Goal: Task Accomplishment & Management: Manage account settings

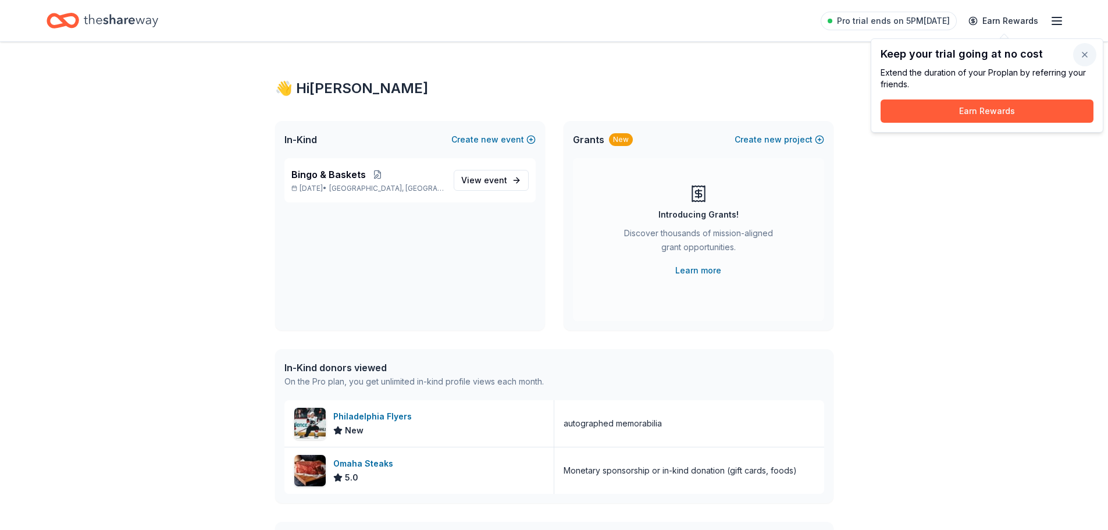
click at [1082, 53] on button "button" at bounding box center [1084, 54] width 23 height 23
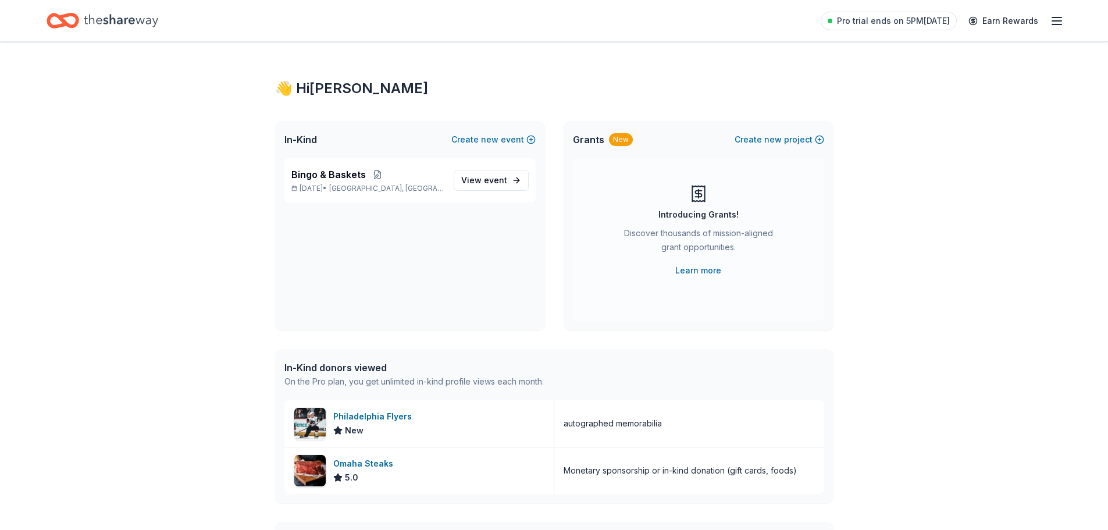
click at [1061, 21] on line "button" at bounding box center [1056, 21] width 9 height 0
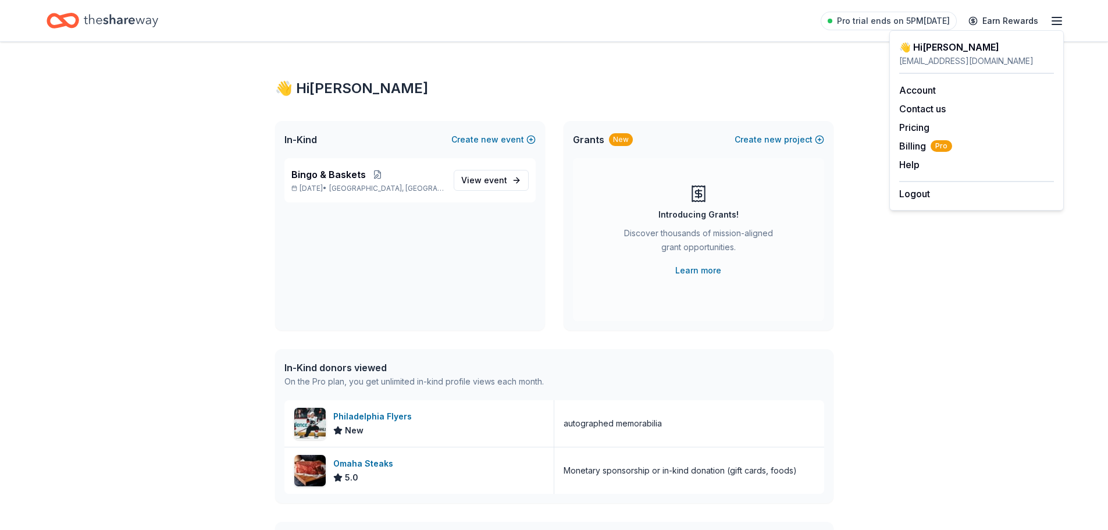
click at [375, 280] on div "Bingo & Baskets Mar 20, 2026 • Delran, NJ View event" at bounding box center [410, 244] width 270 height 172
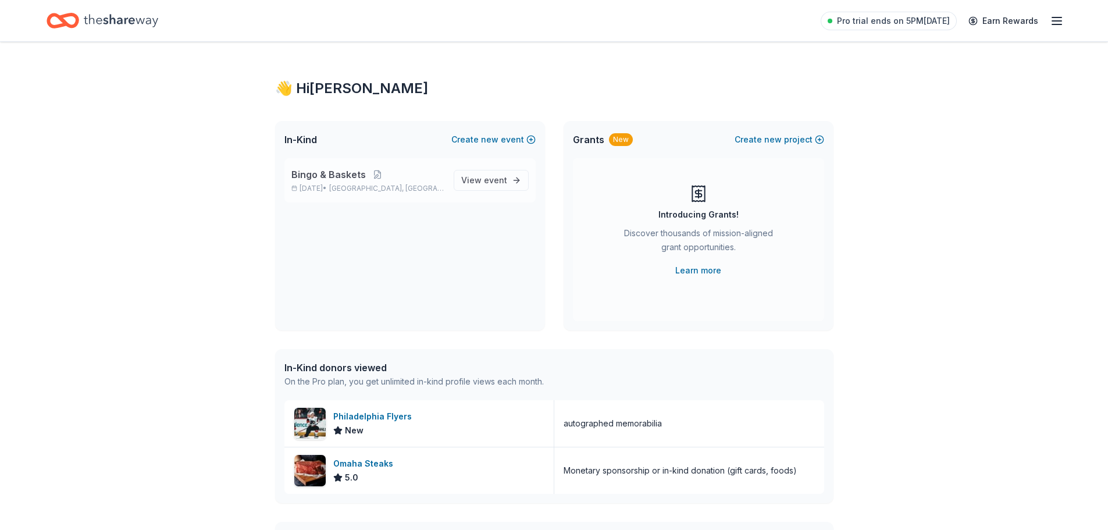
click at [318, 190] on p "Mar 20, 2026 • Delran, NJ" at bounding box center [367, 188] width 153 height 9
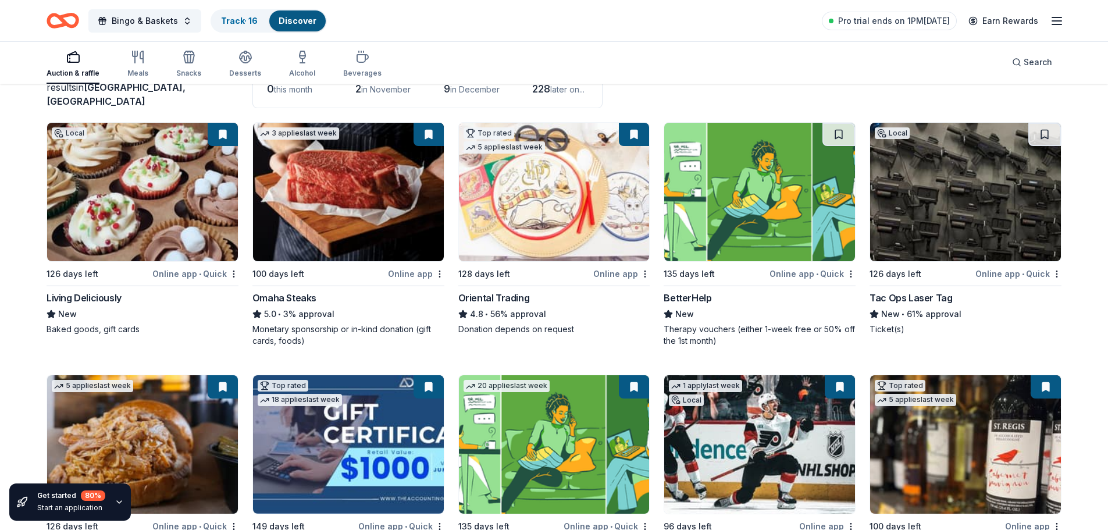
scroll to position [233, 0]
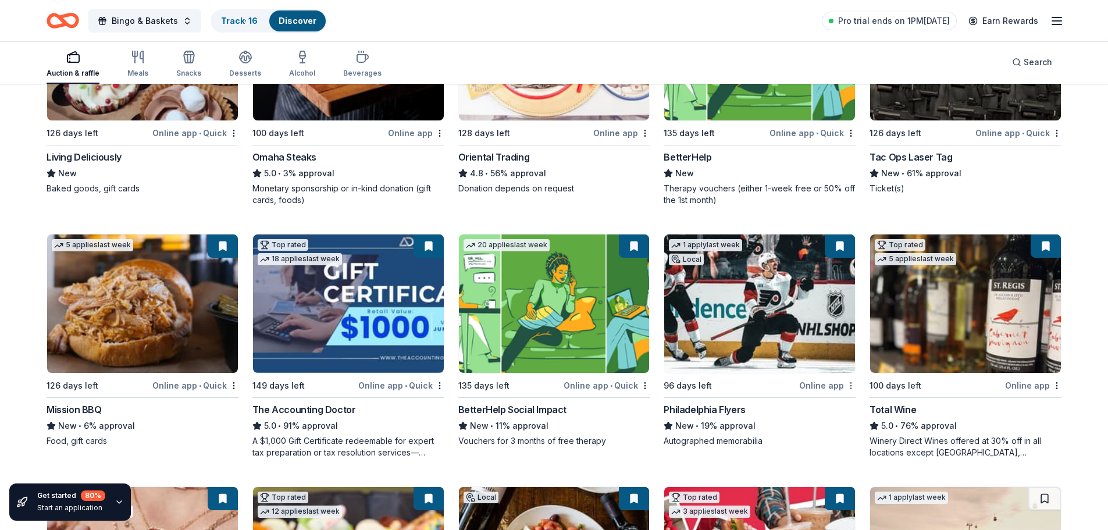
click at [852, 297] on body "Bingo & Baskets Track · 16 Discover Pro trial ends on 1PM, 10/17 Earn Rewards A…" at bounding box center [554, 32] width 1108 height 530
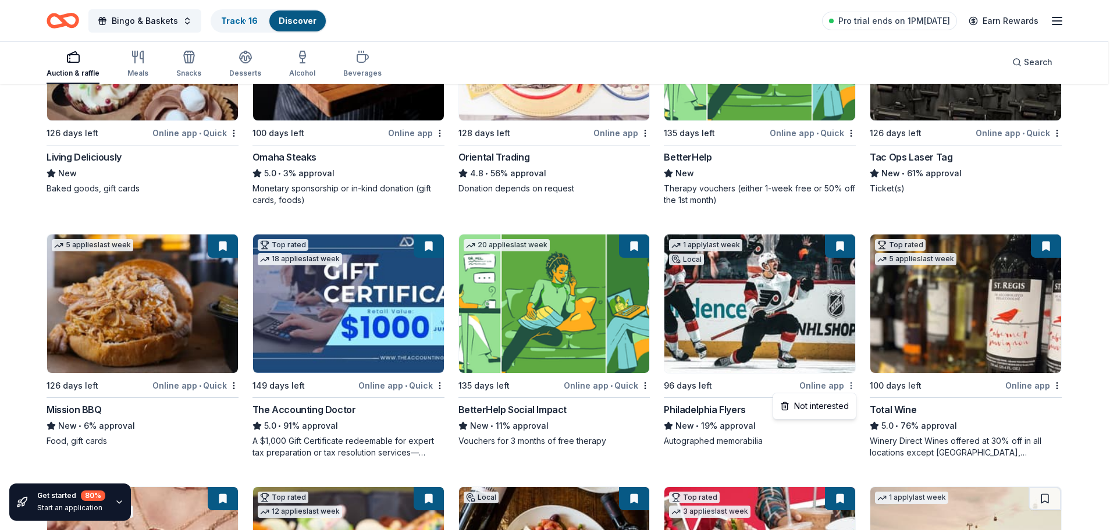
click at [851, 297] on html "Bingo & Baskets Track · 16 Discover Pro trial ends on 1PM, 10/17 Earn Rewards A…" at bounding box center [558, 32] width 1117 height 530
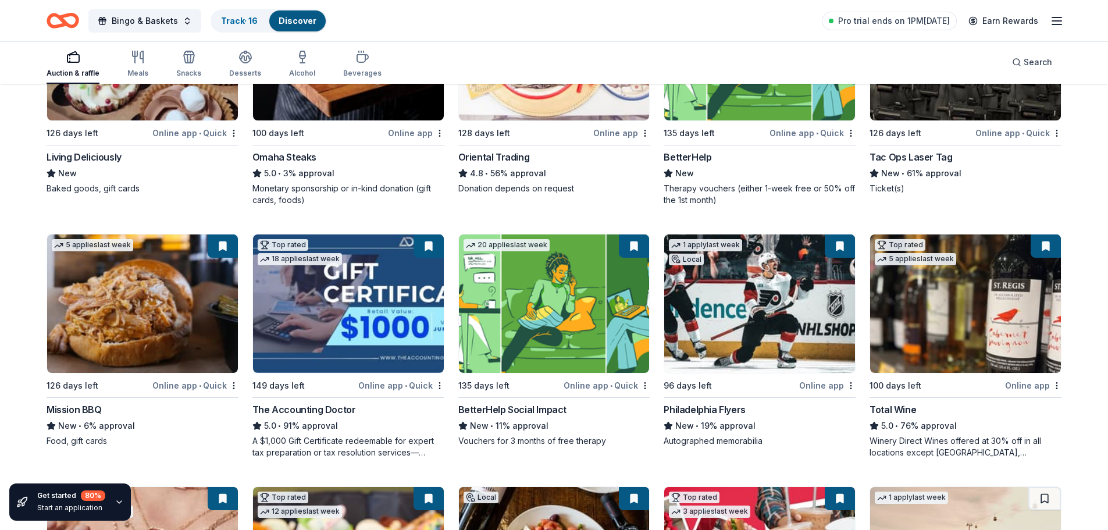
click at [703, 387] on div "96 days left" at bounding box center [688, 386] width 48 height 14
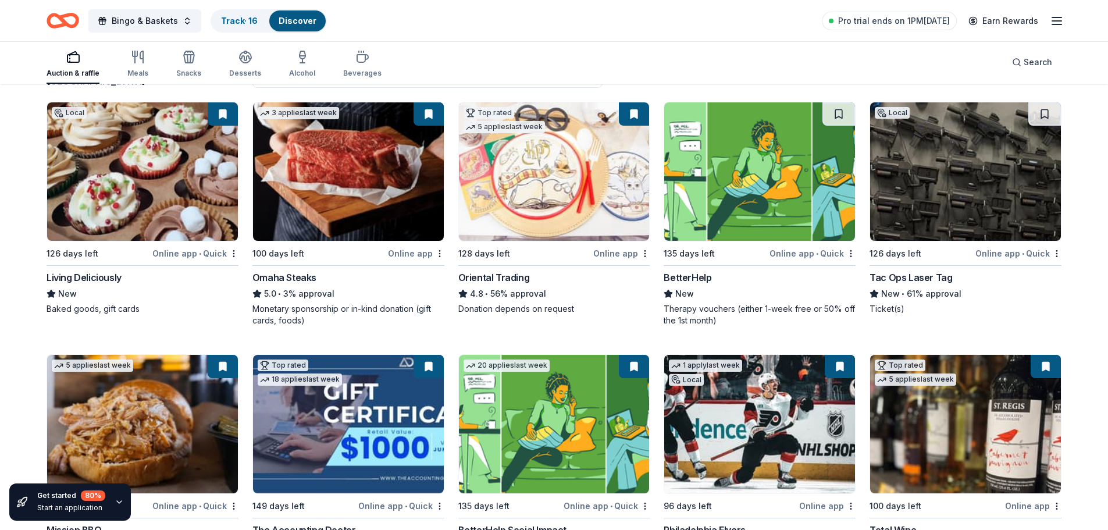
scroll to position [0, 0]
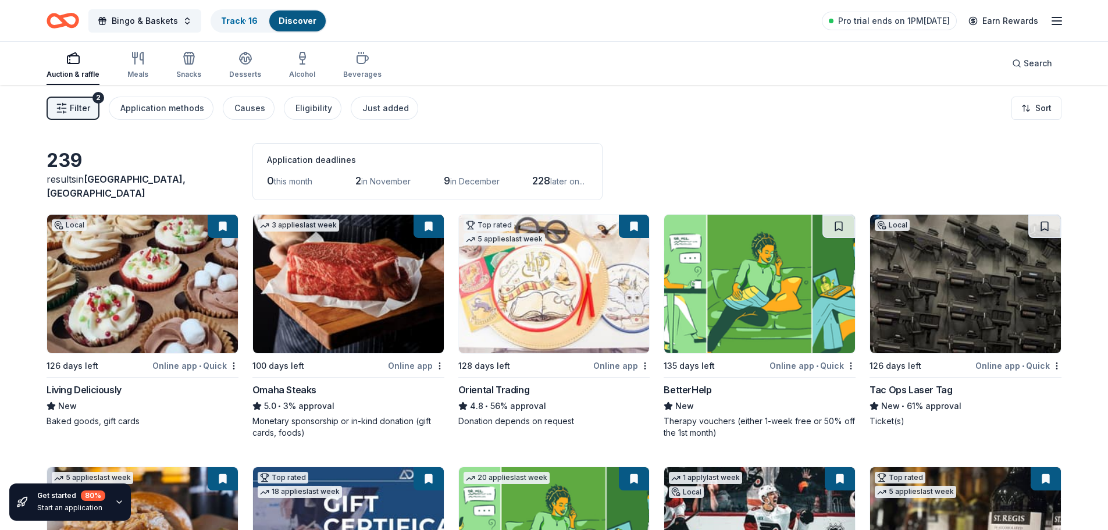
click at [753, 148] on div "239 results in Delran, NJ Application deadlines 0 this month 2 in November 9 in…" at bounding box center [554, 171] width 1015 height 57
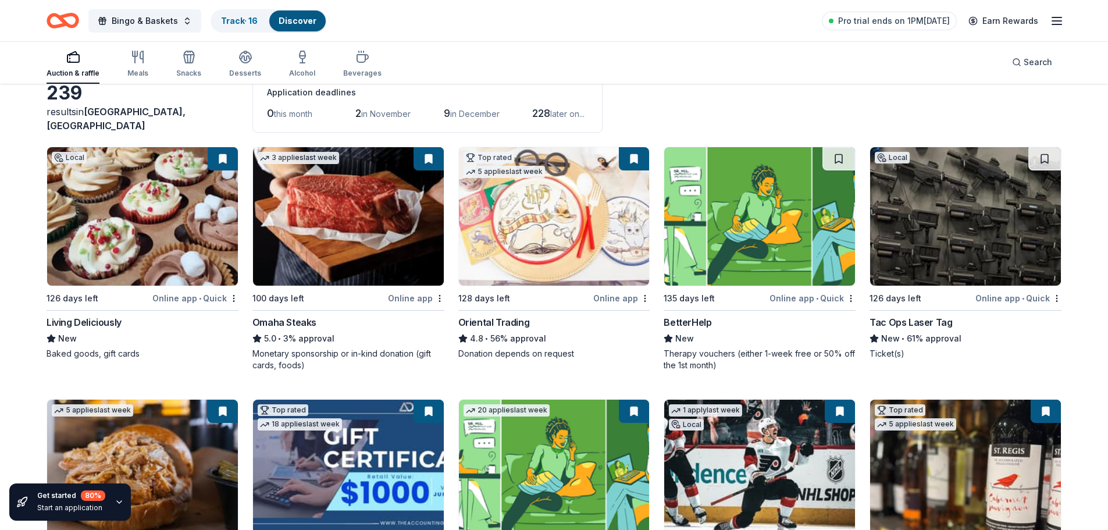
scroll to position [174, 0]
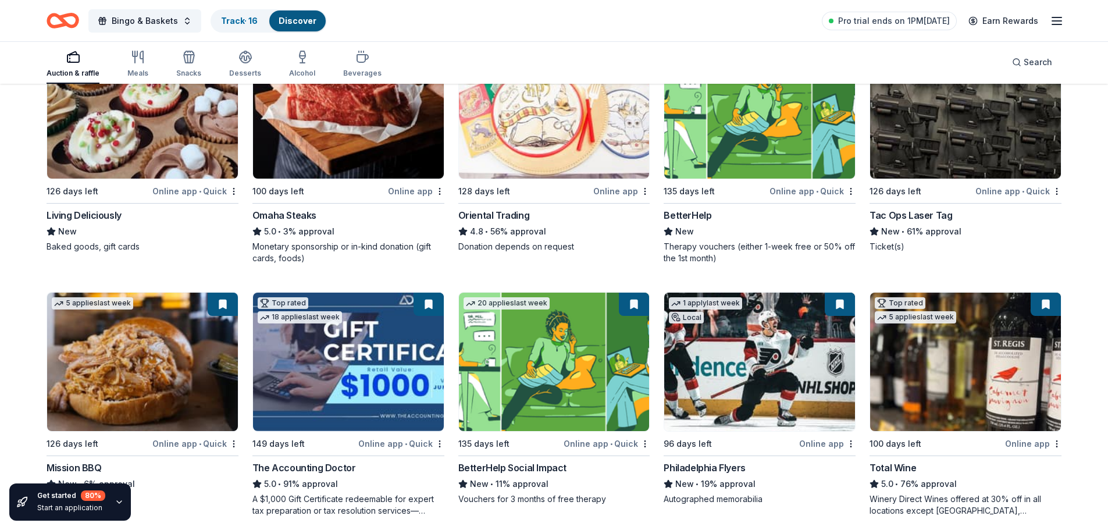
click at [751, 394] on img at bounding box center [759, 362] width 191 height 138
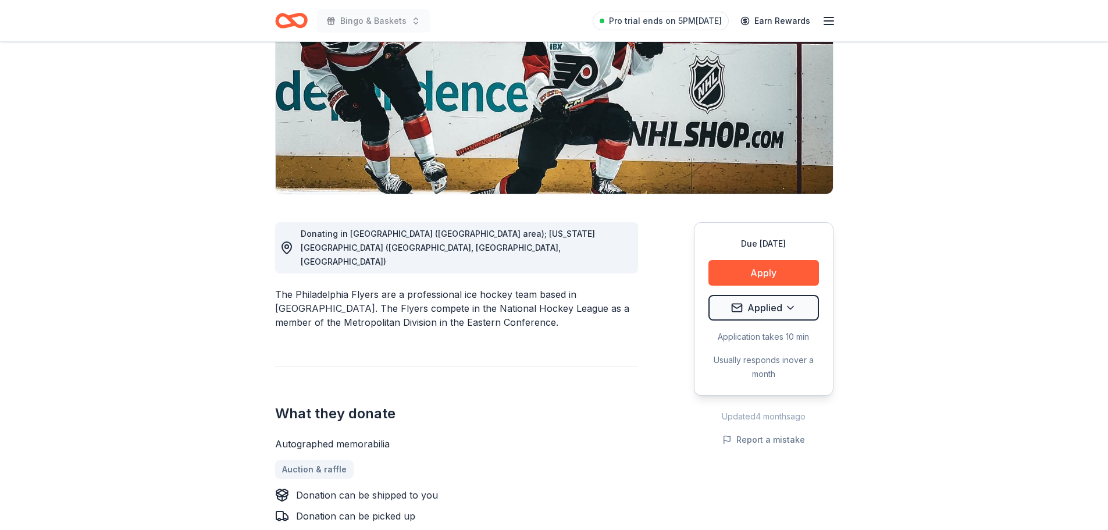
scroll to position [174, 0]
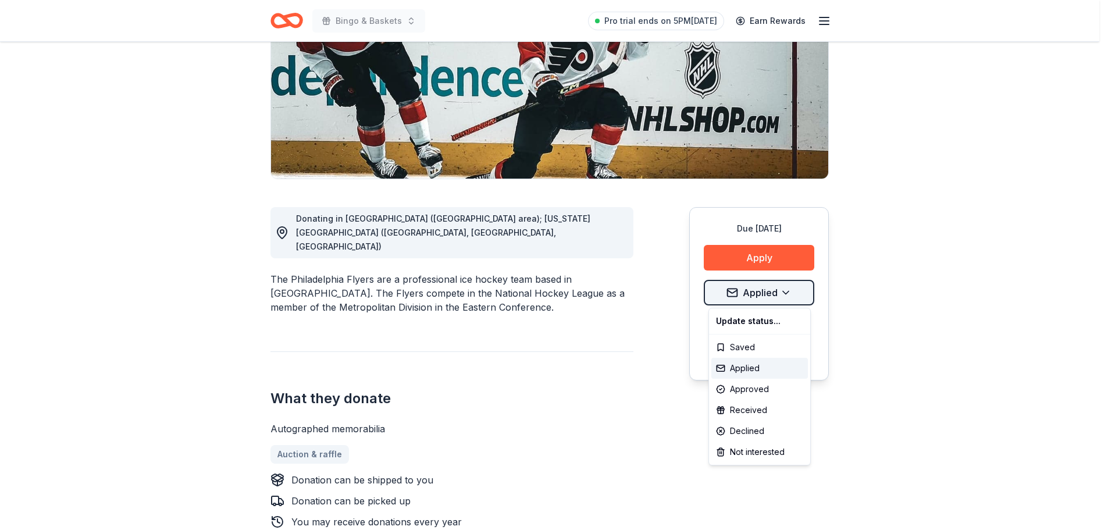
click at [792, 293] on html "Bingo & Baskets Pro trial ends on 5PM[DATE] Earn Rewards Due [DATE] Share Phila…" at bounding box center [554, 91] width 1108 height 530
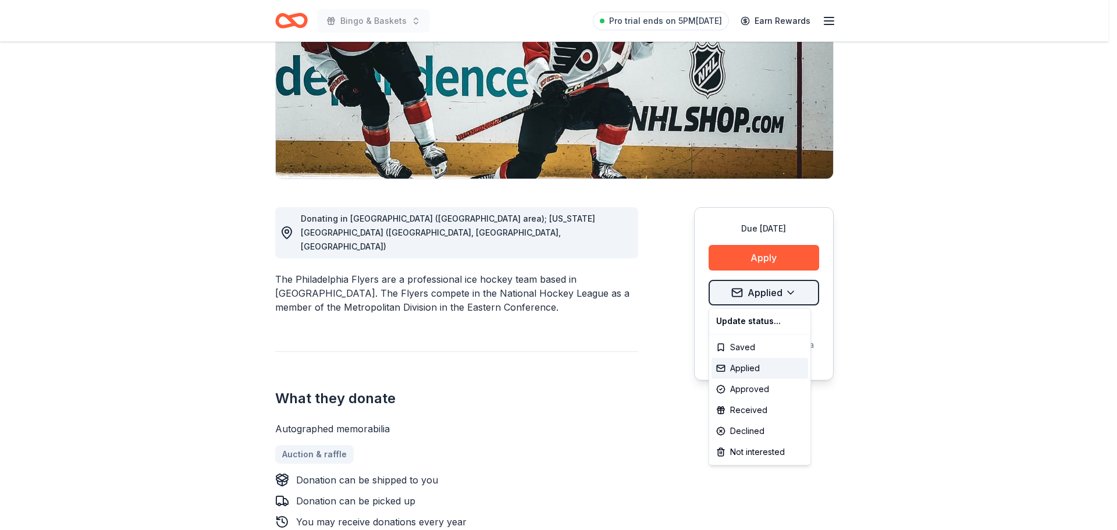
click at [792, 293] on html "Bingo & Baskets Pro trial ends on 5PM[DATE] Earn Rewards Due [DATE] Share Phila…" at bounding box center [558, 91] width 1117 height 530
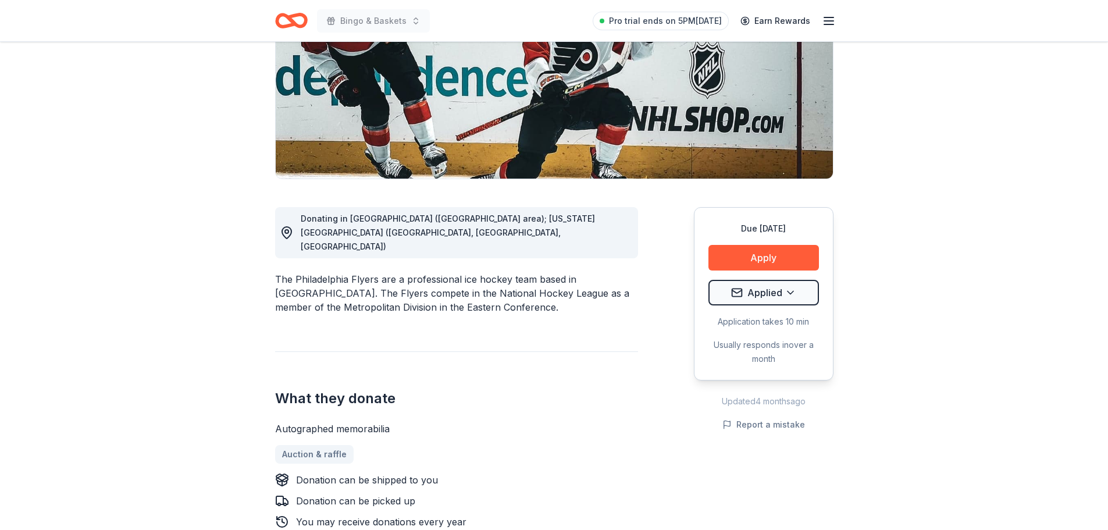
scroll to position [0, 0]
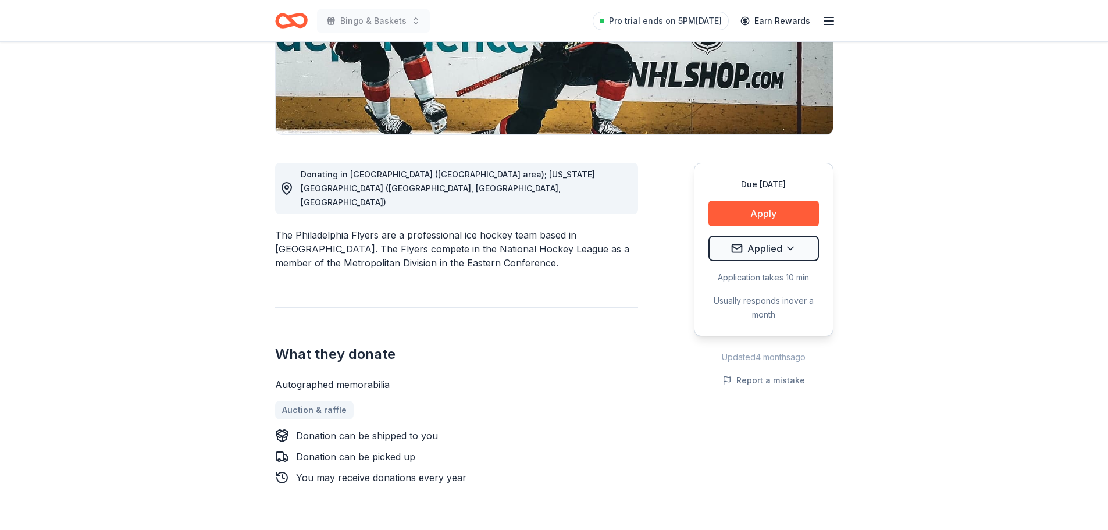
scroll to position [233, 0]
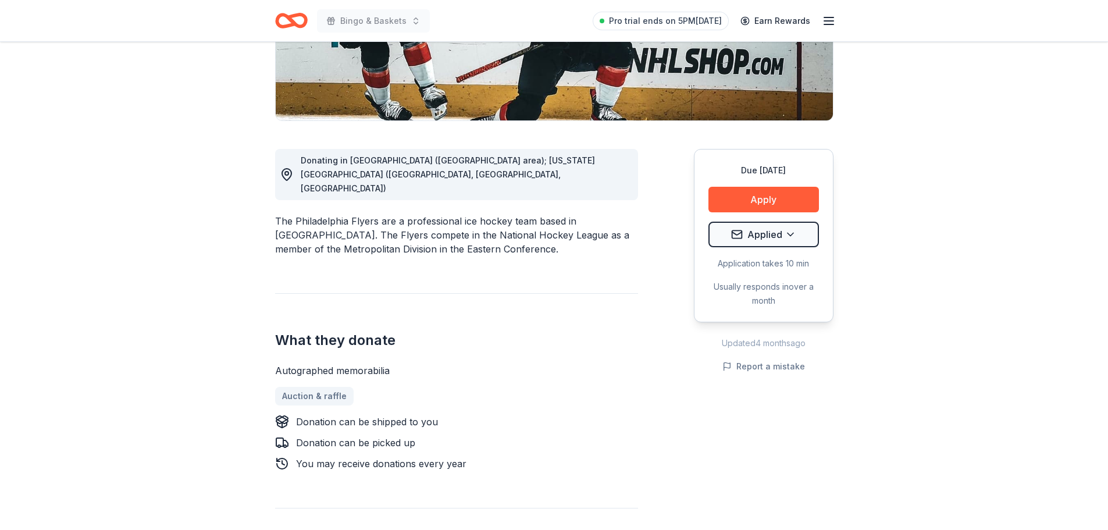
click at [728, 342] on div "Updated 4 months ago" at bounding box center [764, 343] width 140 height 14
click at [793, 233] on html "Bingo & Baskets Pro trial ends on 5PM, 10/17 Earn Rewards Due in 96 days Share …" at bounding box center [554, 32] width 1108 height 530
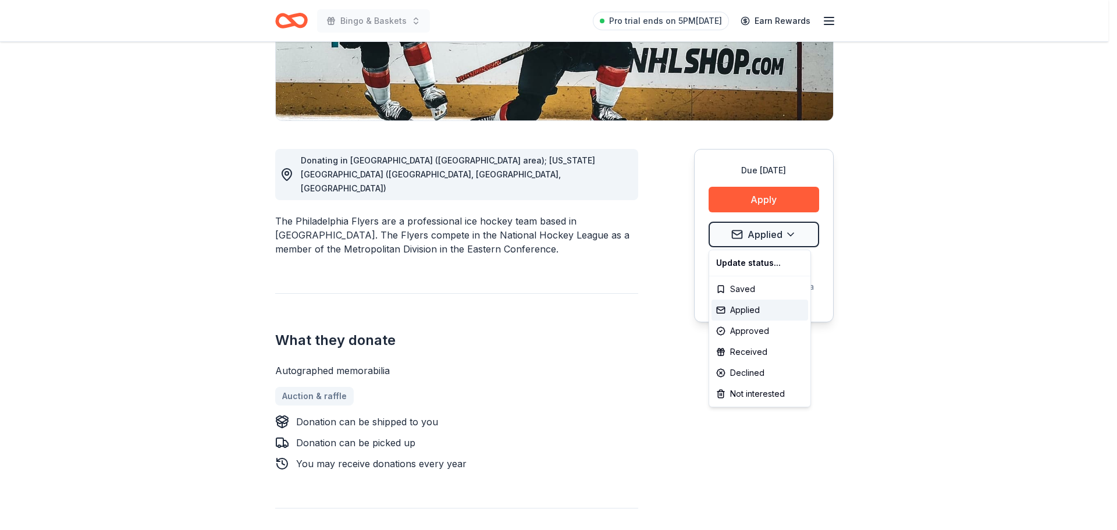
click at [977, 254] on html "Bingo & Baskets Pro trial ends on 5PM, 10/17 Earn Rewards Due in 96 days Share …" at bounding box center [558, 32] width 1117 height 530
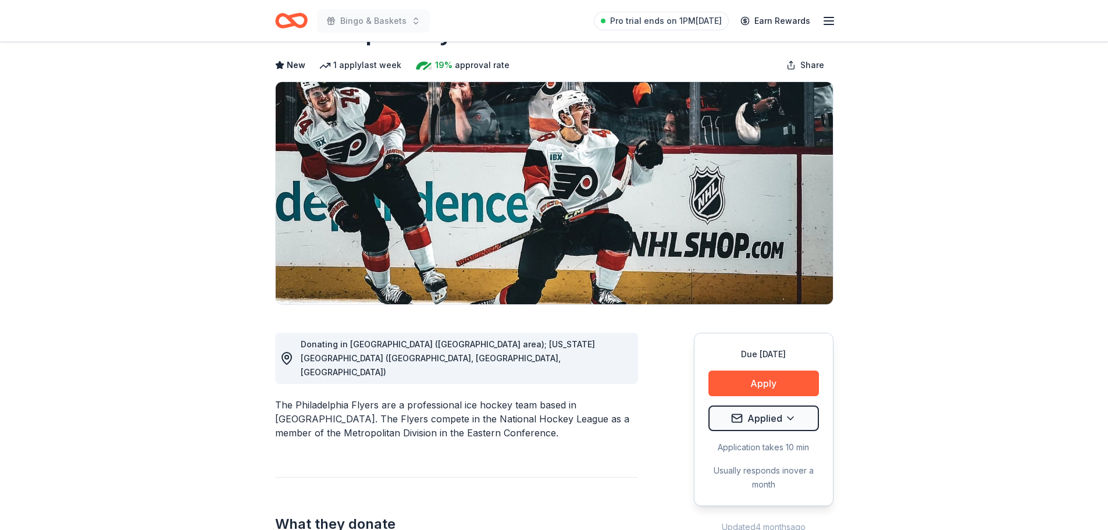
scroll to position [0, 0]
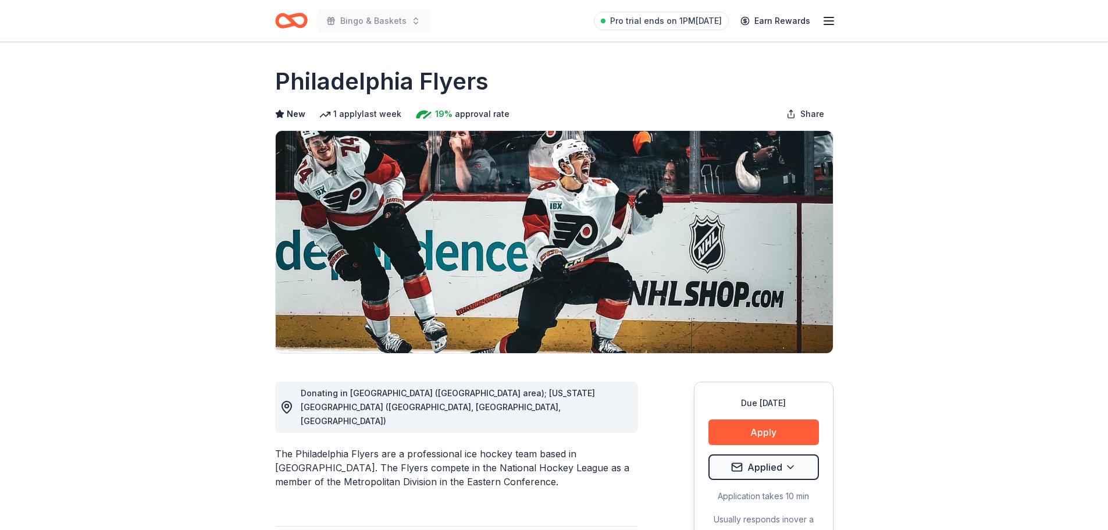
click at [280, 18] on icon "Home" at bounding box center [291, 20] width 33 height 27
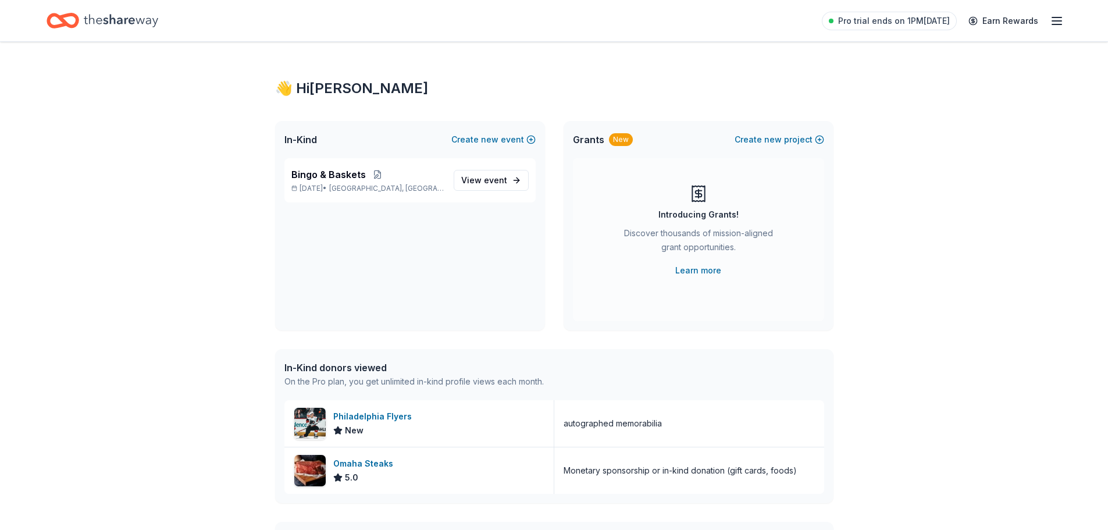
click at [1056, 23] on icon "button" at bounding box center [1057, 21] width 14 height 14
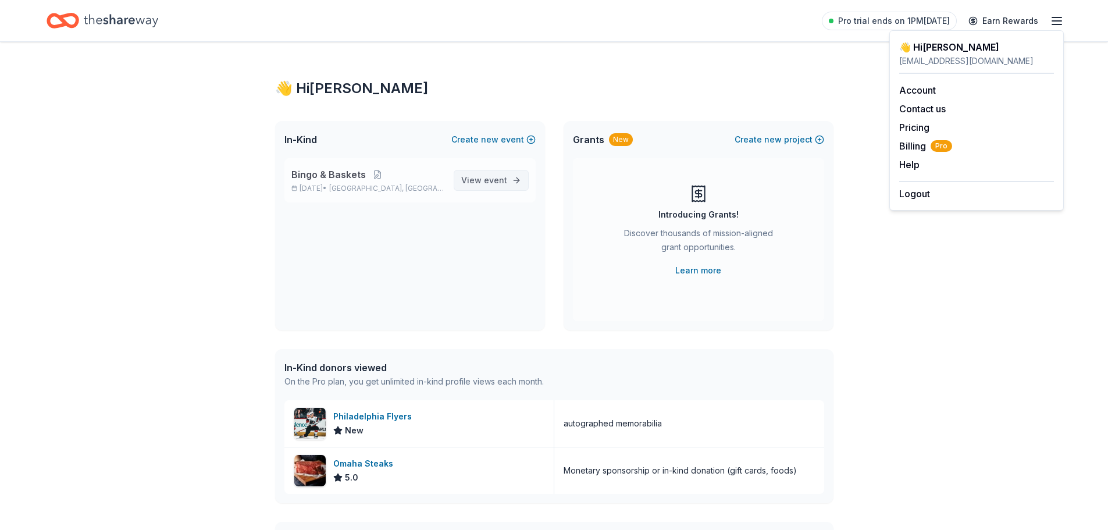
click at [494, 172] on link "View event" at bounding box center [491, 180] width 75 height 21
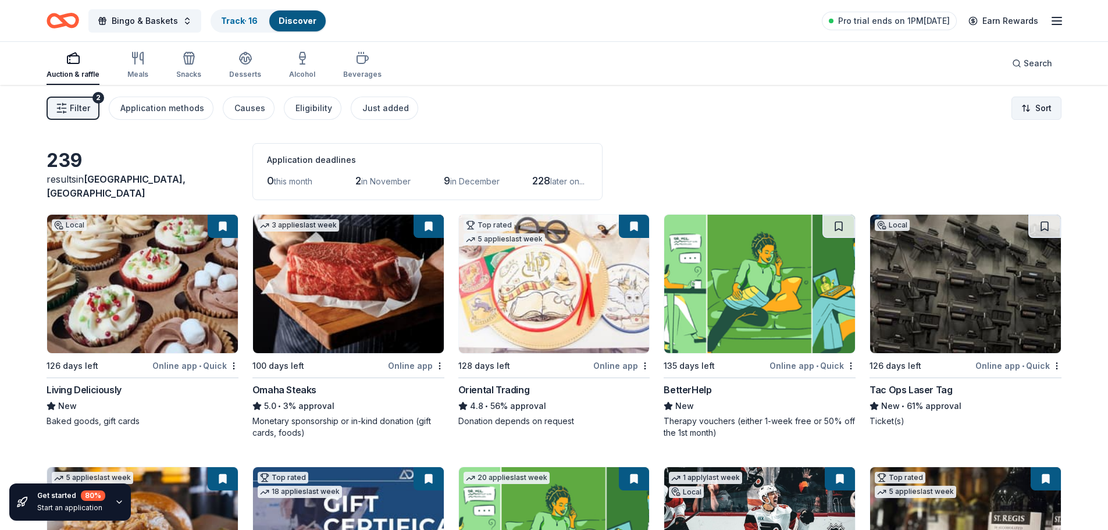
click at [1047, 109] on html "Bingo & Baskets Track · 16 Discover Pro trial ends on 1PM, 10/17 Earn Rewards A…" at bounding box center [554, 265] width 1108 height 530
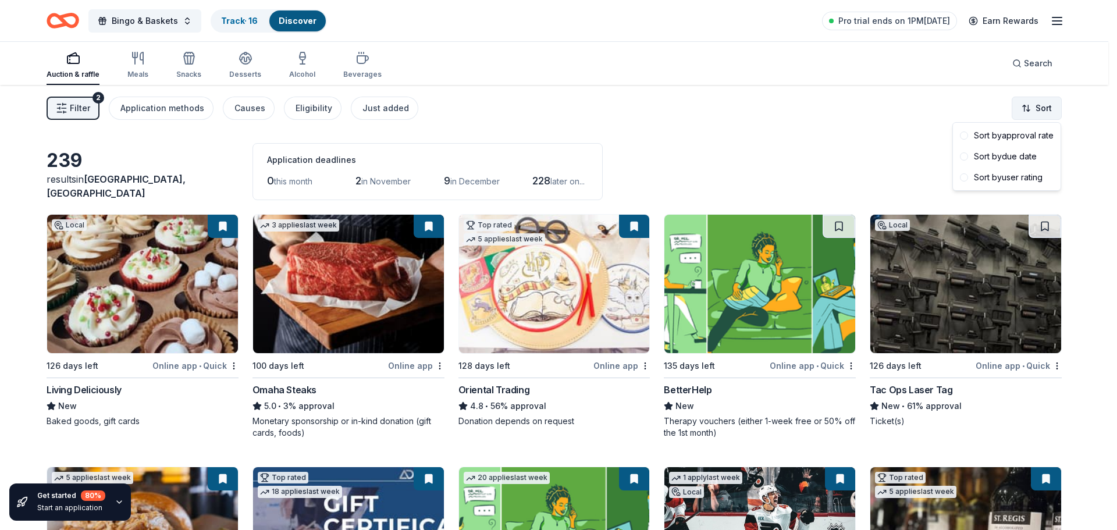
click at [1047, 109] on html "Bingo & Baskets Track · 16 Discover Pro trial ends on 1PM, 10/17 Earn Rewards A…" at bounding box center [558, 265] width 1117 height 530
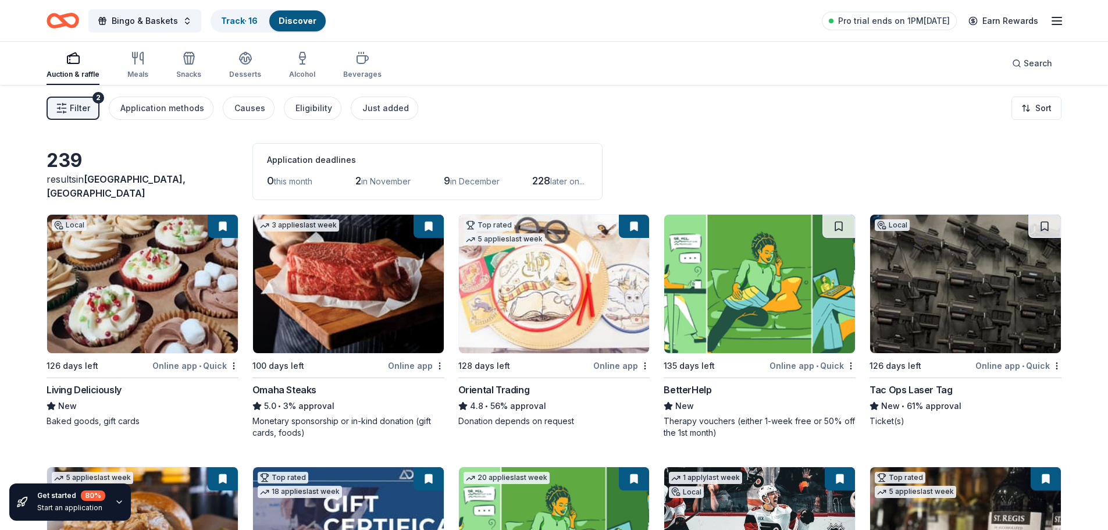
click at [425, 113] on div "Filter 2 Application methods Causes Eligibility Just added Sort" at bounding box center [554, 108] width 1108 height 47
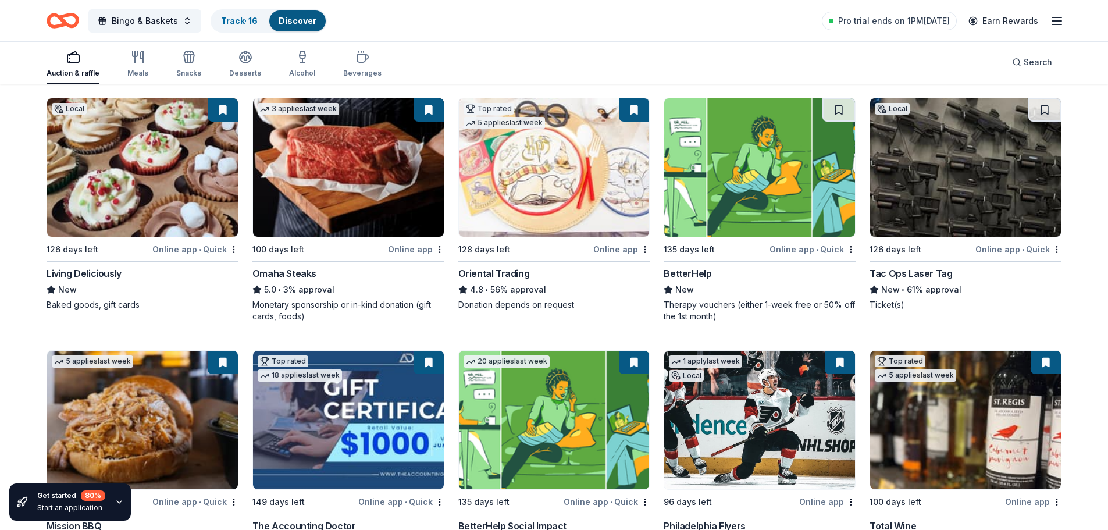
click at [334, 170] on img at bounding box center [348, 167] width 191 height 138
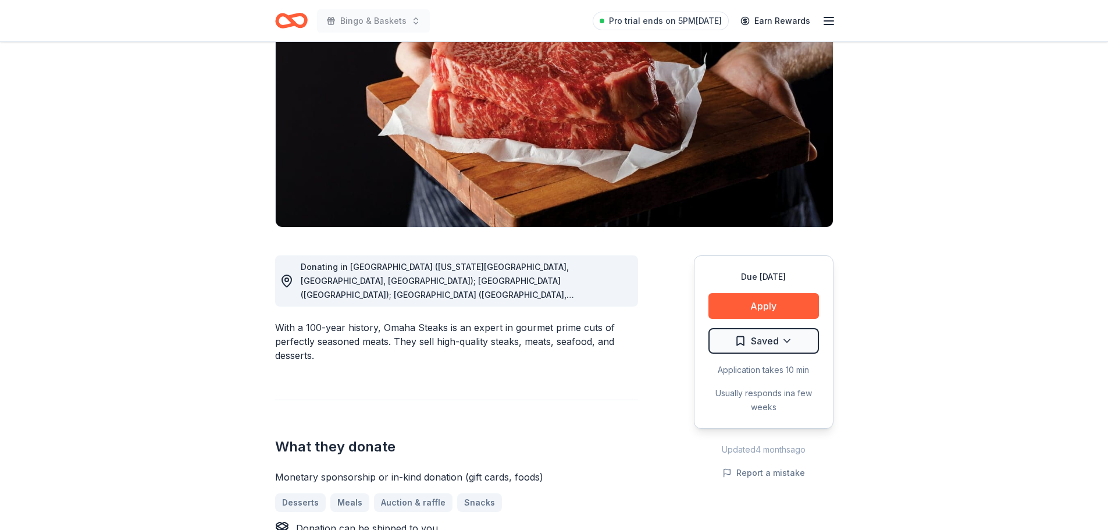
scroll to position [174, 0]
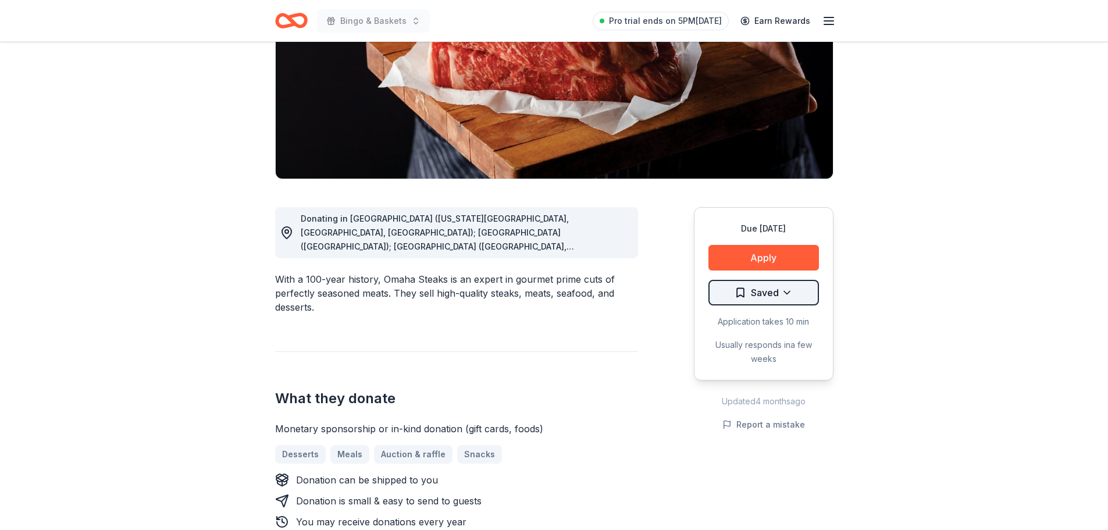
click at [797, 291] on html "Bingo & Baskets Pro trial ends on 5PM[DATE] Earn Rewards Due [DATE] Share Omaha…" at bounding box center [554, 91] width 1108 height 530
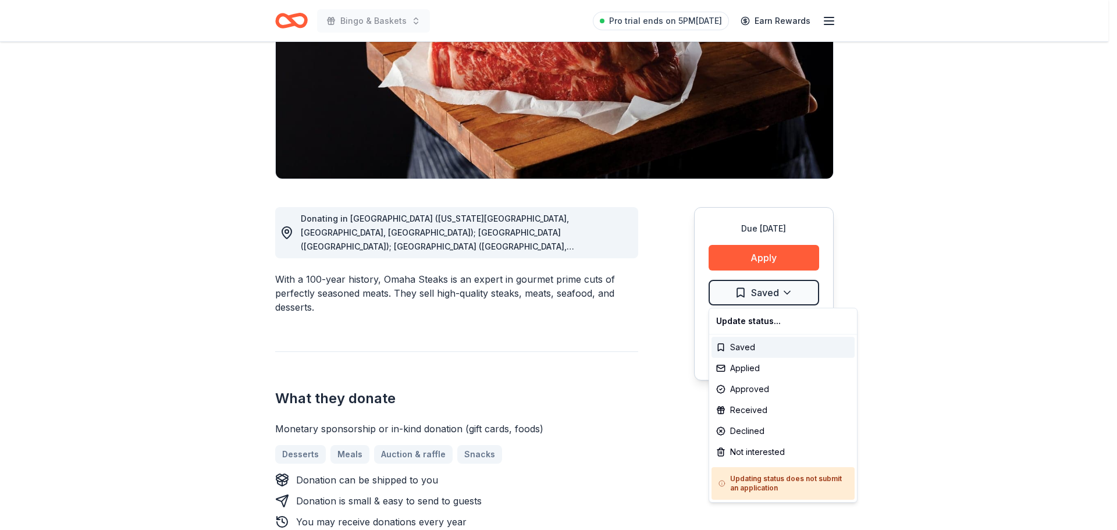
click at [796, 291] on html "Bingo & Baskets Pro trial ends on 5PM, 10/17 Earn Rewards Due in 100 days Share…" at bounding box center [558, 91] width 1117 height 530
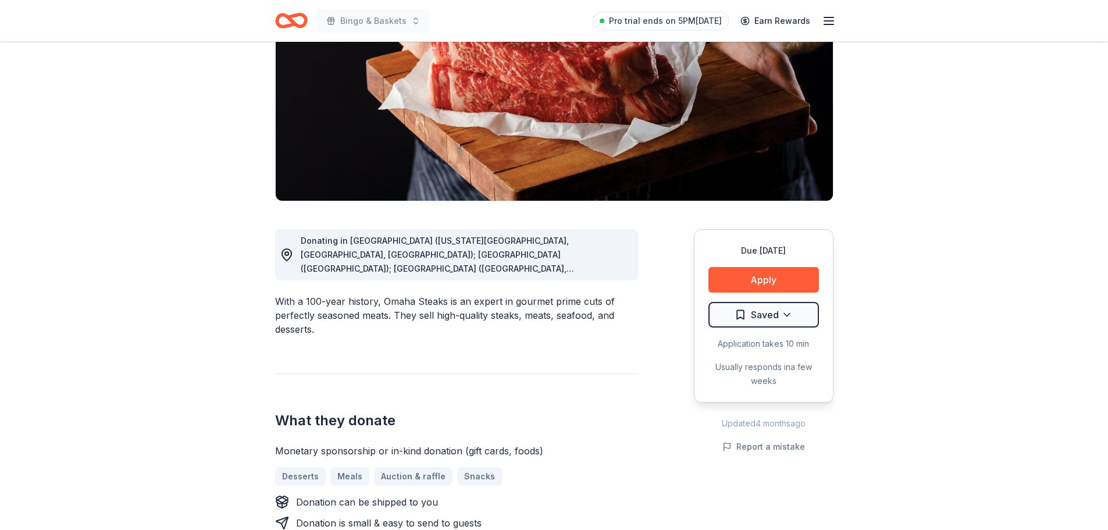
scroll to position [0, 0]
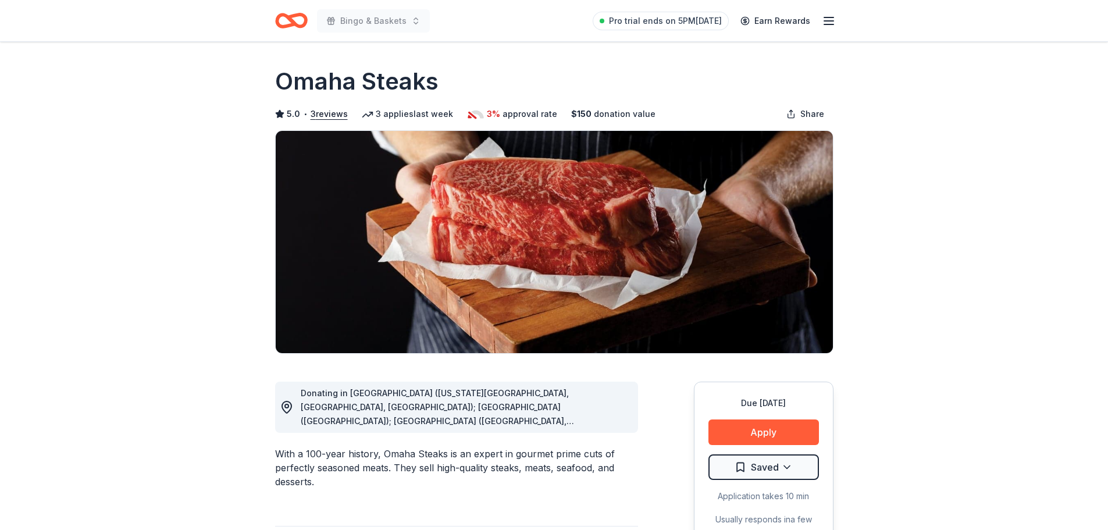
click at [297, 19] on icon "Home" at bounding box center [291, 20] width 33 height 27
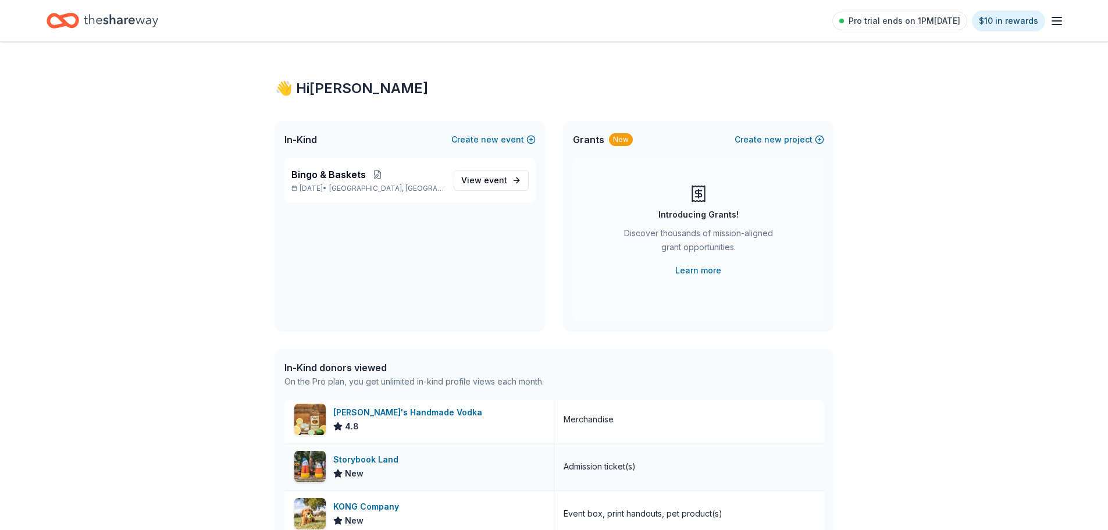
scroll to position [5, 0]
click at [118, 366] on div "👋 Hi Daina In-Kind Create new event Bingo & Baskets Mar 20, 2026 • Delran, NJ V…" at bounding box center [554, 448] width 1108 height 812
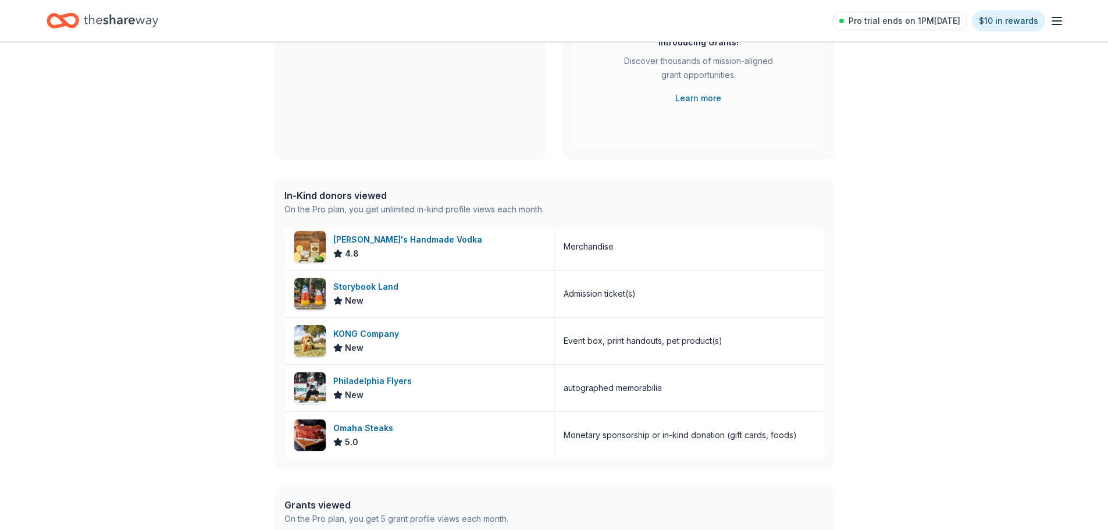
scroll to position [174, 0]
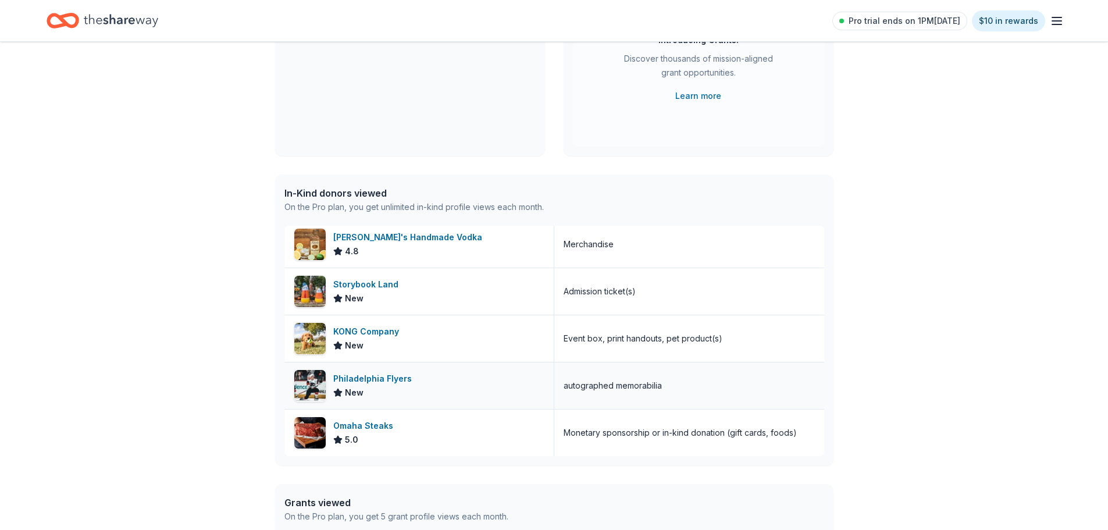
click at [381, 377] on div "Philadelphia Flyers" at bounding box center [374, 379] width 83 height 14
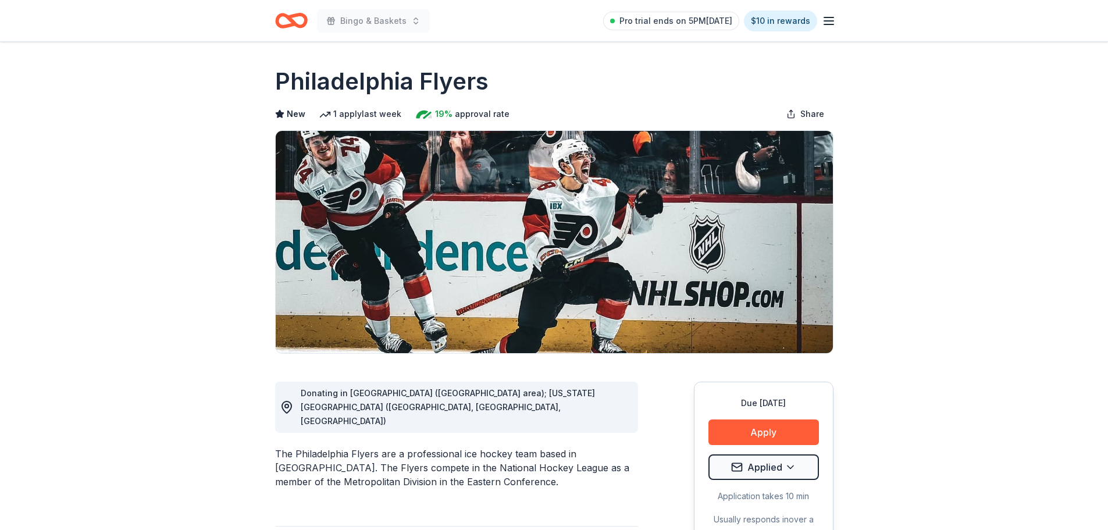
drag, startPoint x: 272, startPoint y: 78, endPoint x: 497, endPoint y: 81, distance: 225.7
click at [484, 83] on h1 "Philadelphia Flyers" at bounding box center [381, 81] width 213 height 33
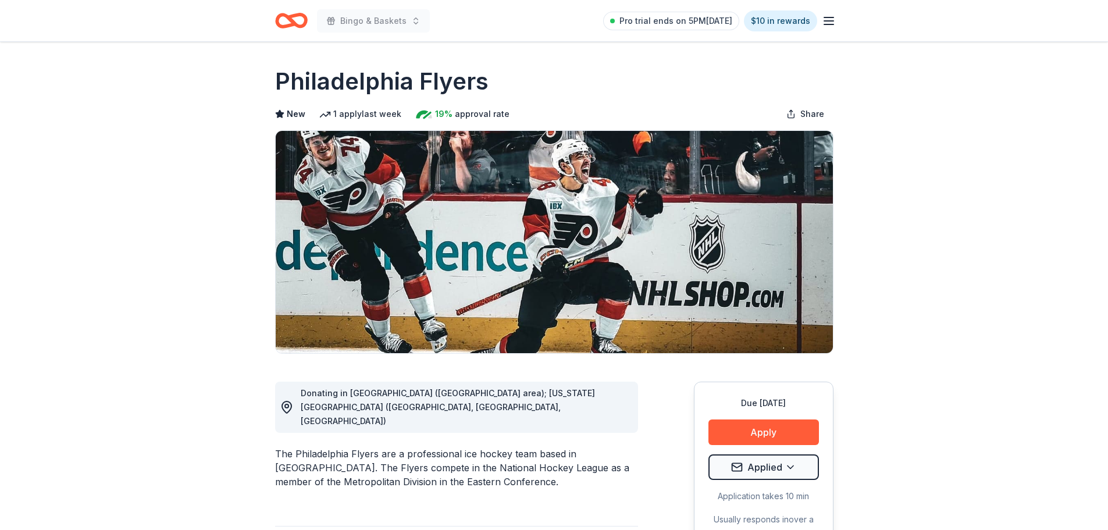
drag, startPoint x: 484, startPoint y: 83, endPoint x: 319, endPoint y: 87, distance: 164.6
click at [319, 87] on h1 "Philadelphia Flyers" at bounding box center [381, 81] width 213 height 33
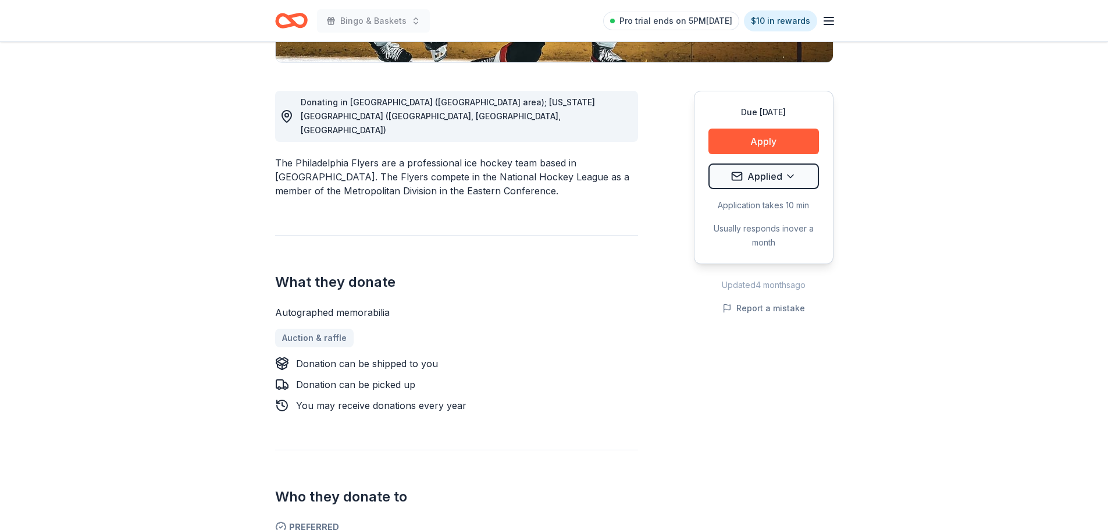
drag, startPoint x: 275, startPoint y: 284, endPoint x: 384, endPoint y: 283, distance: 109.4
click at [384, 305] on div "Autographed memorabilia" at bounding box center [456, 312] width 363 height 14
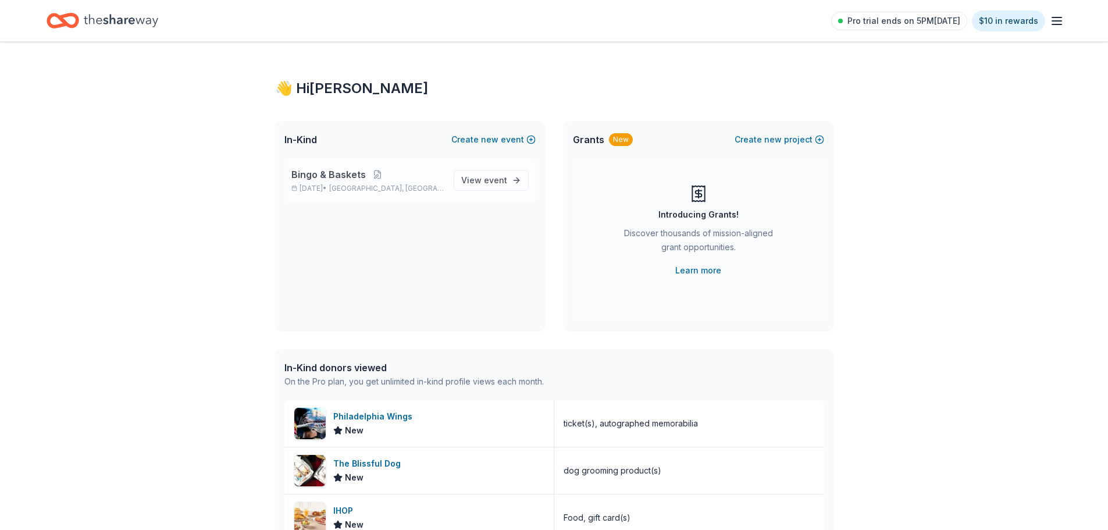
click at [350, 170] on span "Bingo & Baskets" at bounding box center [328, 175] width 74 height 14
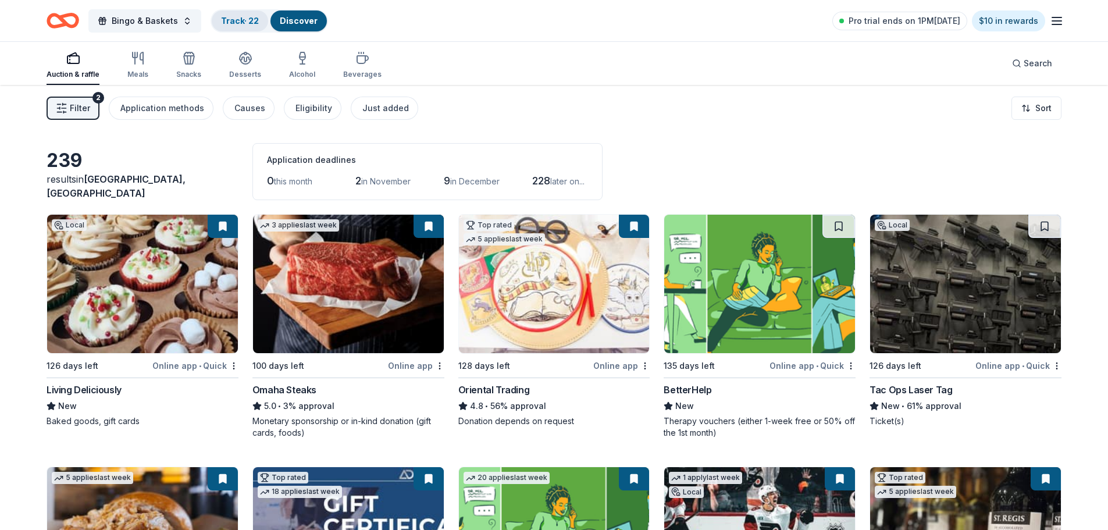
click at [230, 14] on div "Track · 22" at bounding box center [240, 20] width 56 height 21
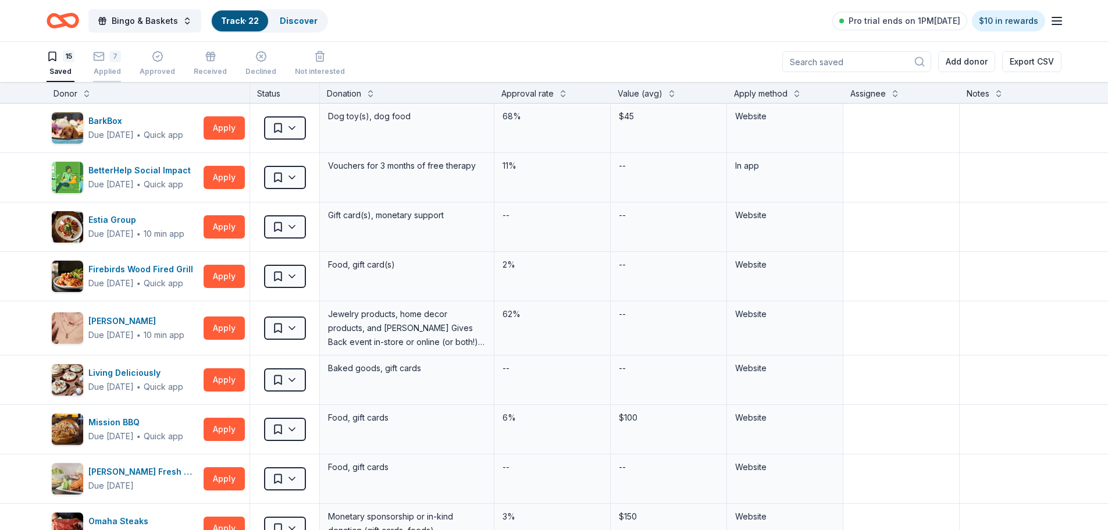
click at [102, 59] on icon "button" at bounding box center [99, 57] width 12 height 12
